Goal: Information Seeking & Learning: Learn about a topic

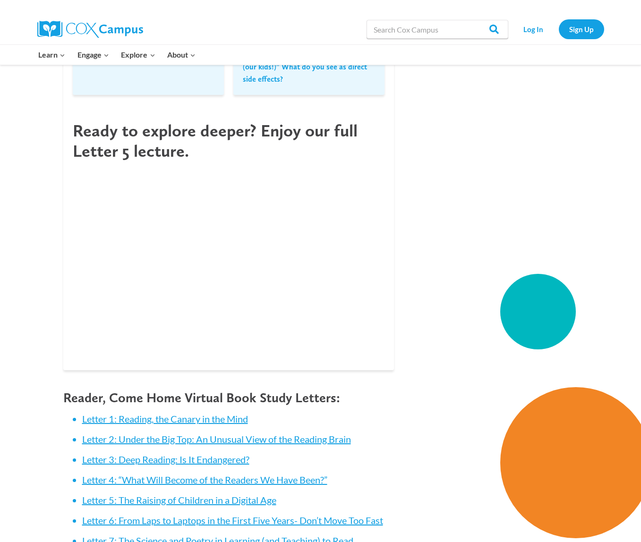
scroll to position [1536, 0]
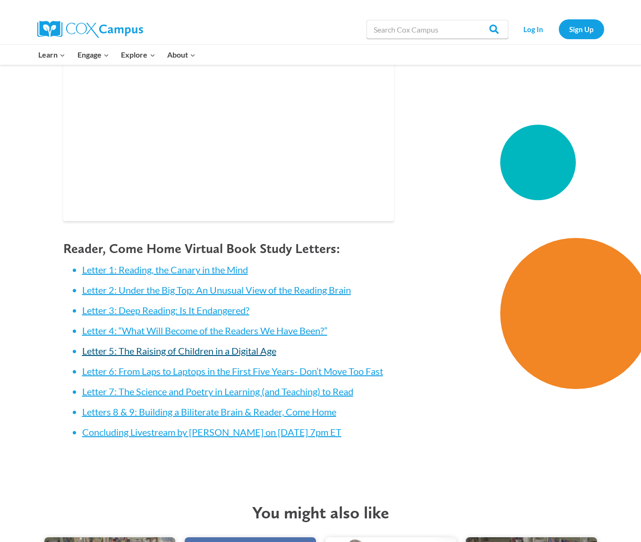
click at [153, 352] on link "Letter 5: The Raising of Children in a Digital Age" at bounding box center [179, 350] width 194 height 11
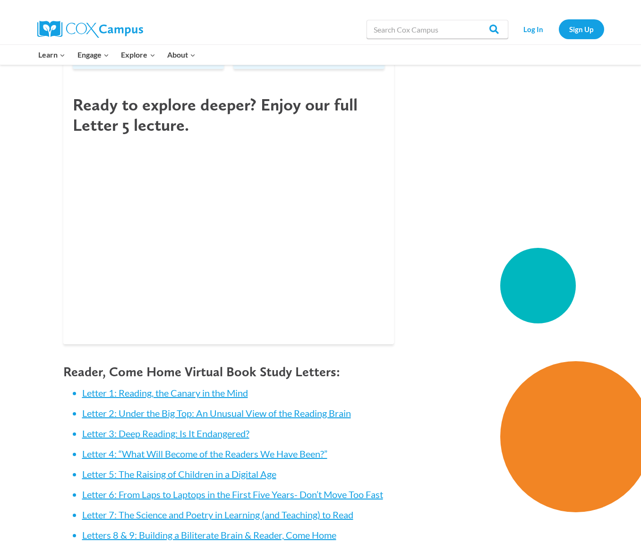
scroll to position [1294, 0]
